Goal: Task Accomplishment & Management: Complete application form

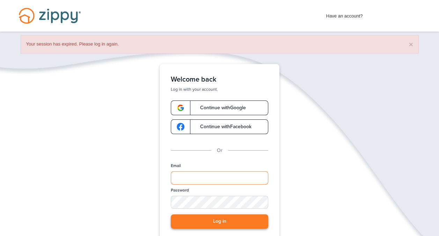
type input "**********"
click at [224, 220] on button "Log in" at bounding box center [219, 221] width 97 height 14
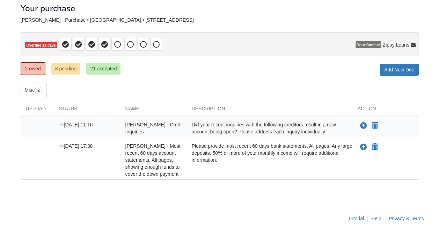
scroll to position [43, 0]
click at [260, 121] on div "Did your recent inquiries with the following creditors result in a new account …" at bounding box center [270, 128] width 166 height 14
click at [59, 63] on link "8 pending" at bounding box center [65, 69] width 29 height 12
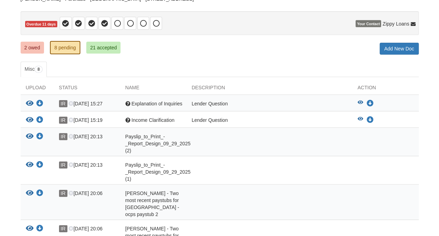
scroll to position [60, 0]
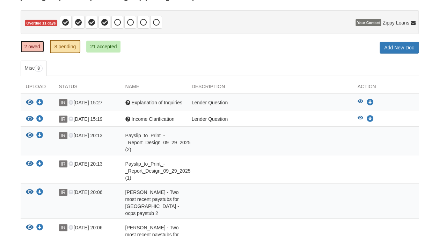
click at [24, 46] on link "2 owed" at bounding box center [32, 47] width 23 height 12
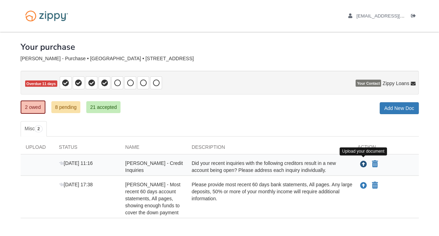
click at [362, 166] on button "Upload your document" at bounding box center [364, 163] width 8 height 9
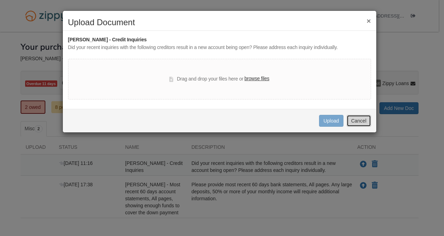
click at [361, 120] on button "Cancel" at bounding box center [359, 121] width 24 height 12
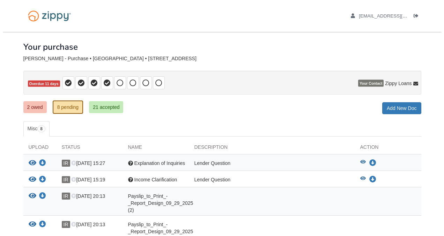
scroll to position [60, 0]
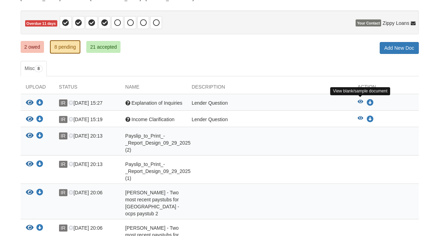
click at [361, 100] on icon "View Explanation of Inquiries" at bounding box center [361, 101] width 6 height 5
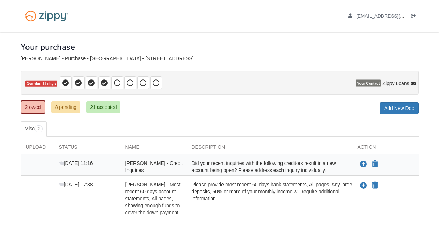
scroll to position [43, 0]
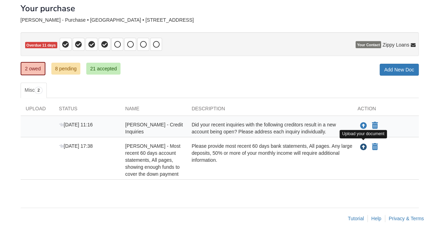
click at [362, 144] on icon "Upload Iris Rosario Melendez - Most recent 60 days account statements, All page…" at bounding box center [363, 147] width 7 height 7
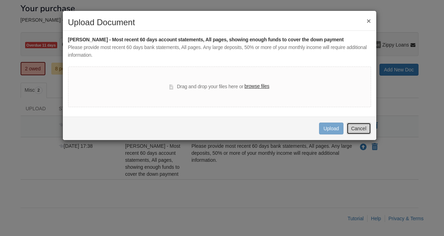
click at [364, 129] on button "Cancel" at bounding box center [359, 128] width 24 height 12
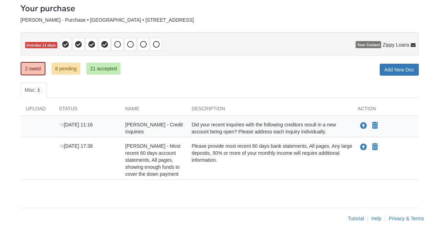
click at [389, 116] on div "[DATE] 11:16 [PERSON_NAME] - Credit Inquiries Did your recent inquiries with th…" at bounding box center [220, 126] width 398 height 21
